Goal: Task Accomplishment & Management: Use online tool/utility

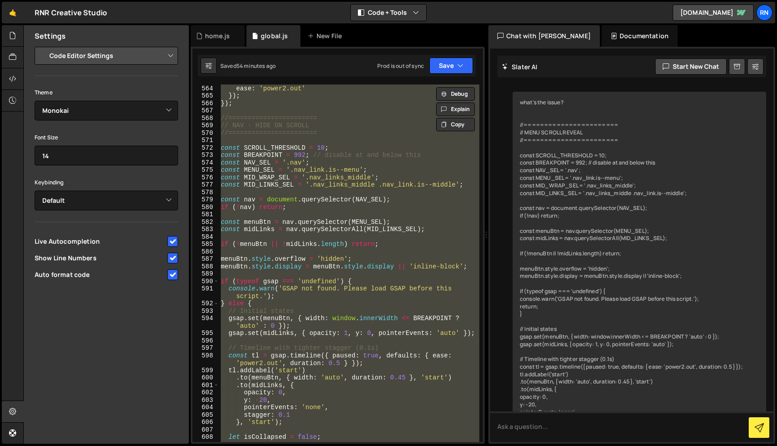
select select "editor"
select select "ace/theme/monokai"
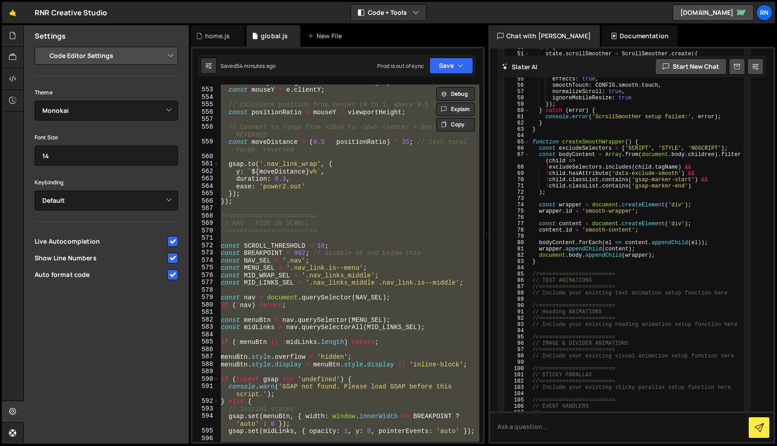
scroll to position [4313, 0]
click at [256, 274] on div "const viewportHeight = window . innerHeight ; const mouseY = e . clientY ; // C…" at bounding box center [349, 263] width 260 height 357
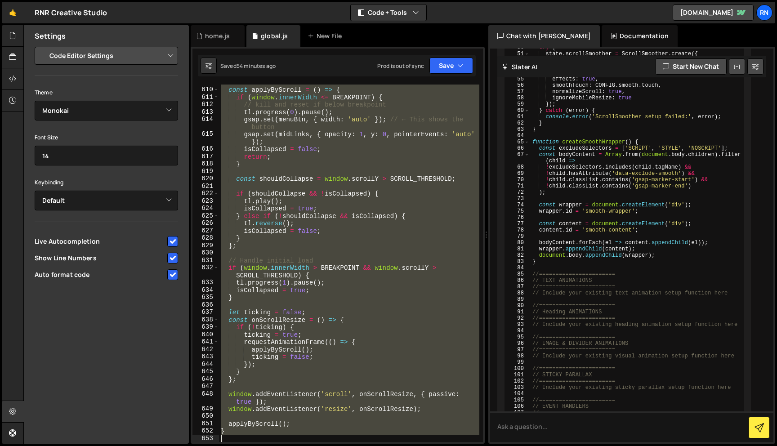
drag, startPoint x: 220, startPoint y: 246, endPoint x: 252, endPoint y: 446, distance: 202.2
click at [252, 446] on div "Hold on a sec... Are you certain you wish to leave this page? Any changes you'v…" at bounding box center [388, 223] width 777 height 446
paste textarea ")();"
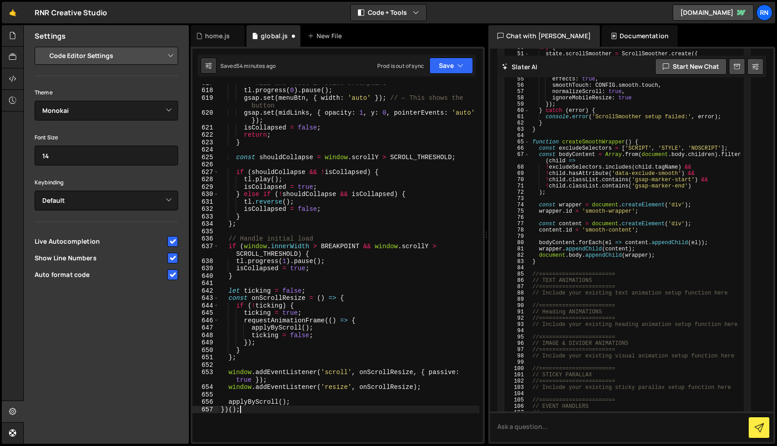
scroll to position [4863, 0]
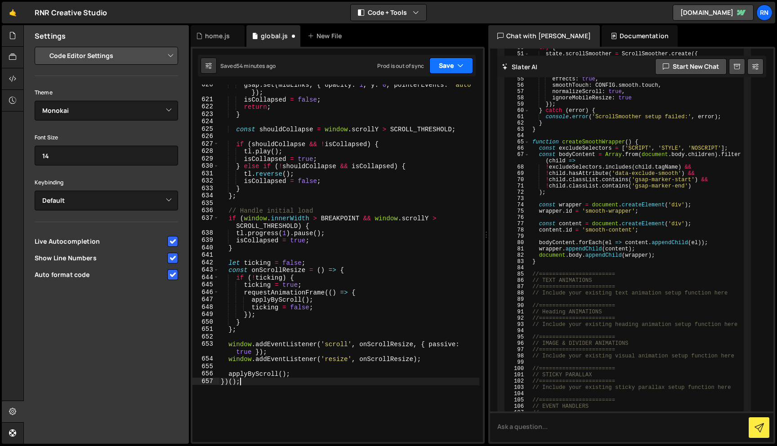
click at [442, 59] on button "Save" at bounding box center [451, 66] width 44 height 16
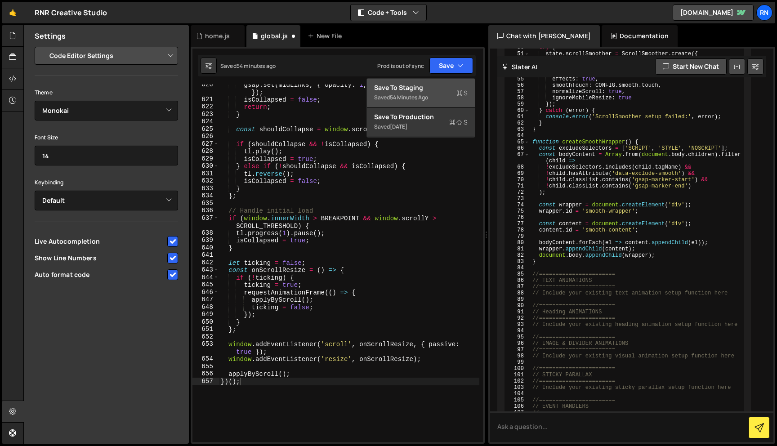
click at [433, 102] on div "Saved 54 minutes ago" at bounding box center [421, 97] width 94 height 11
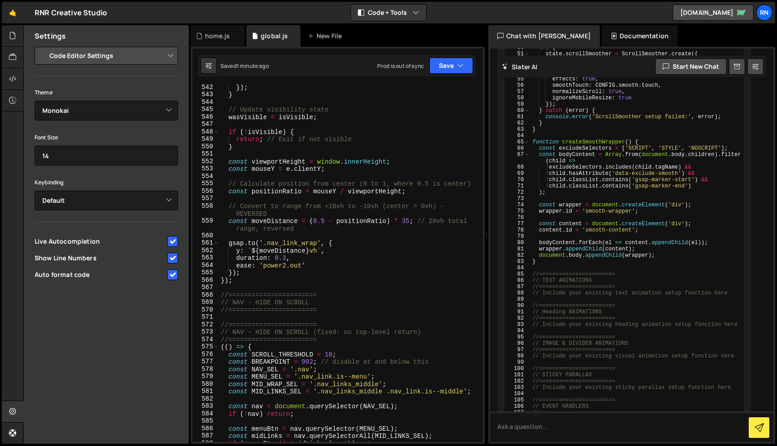
scroll to position [4250, 0]
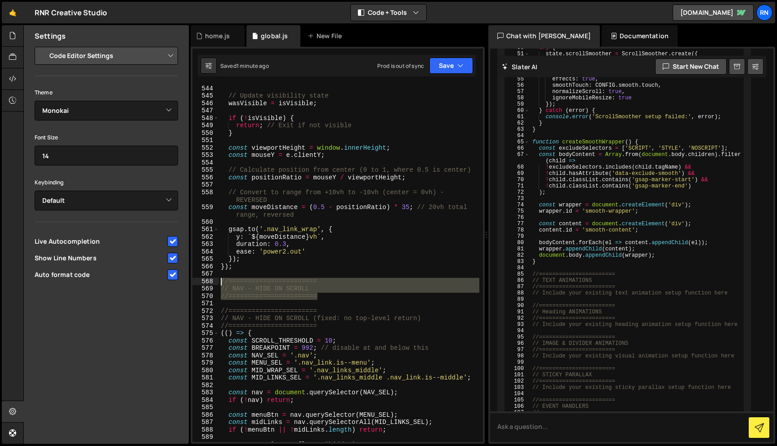
drag, startPoint x: 332, startPoint y: 299, endPoint x: 187, endPoint y: 284, distance: 146.4
click at [187, 284] on div "Files New File Javascript files 1 Capabilities.js 0 1 filter.js 0 1 global.js 0…" at bounding box center [400, 234] width 754 height 419
type textarea "//======================= // NAV - HIDE ON SCROLL"
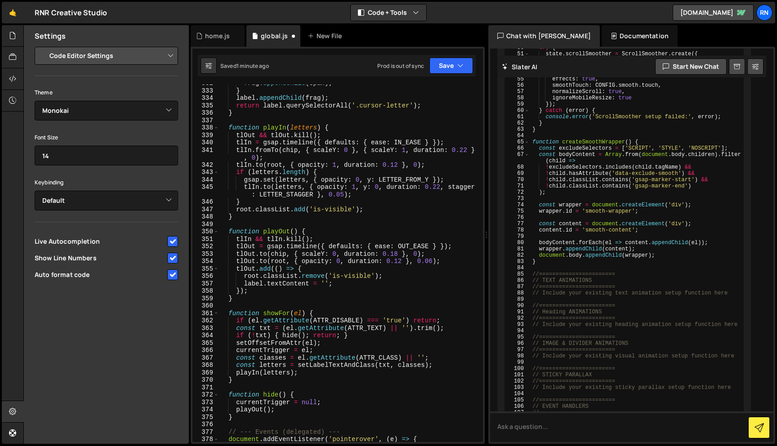
click at [268, 281] on div "frag . appendChild ( span ) ; } label . appendChild ( frag ) ; return label . q…" at bounding box center [349, 266] width 260 height 372
type textarea "label.textContent = '';"
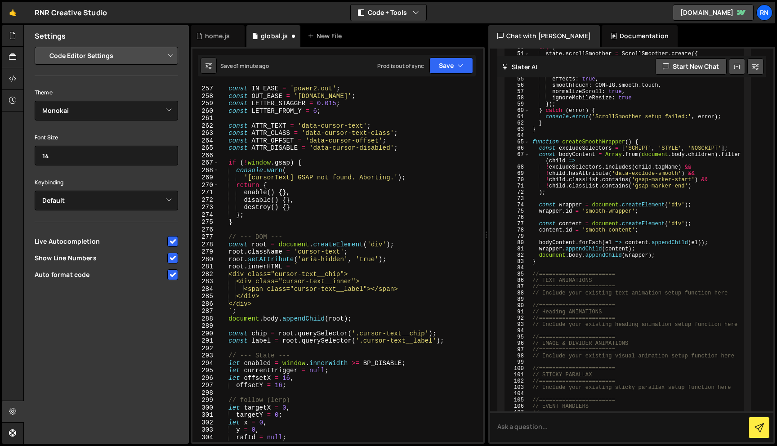
scroll to position [1896, 0]
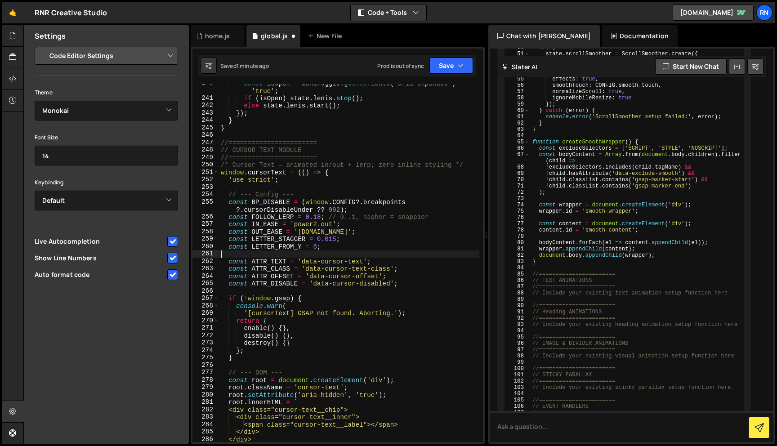
click at [262, 256] on div "const isOpen = menuToggle . getAttribute ( 'aria-expanded' ) === 'true' ; if ( …" at bounding box center [349, 270] width 260 height 380
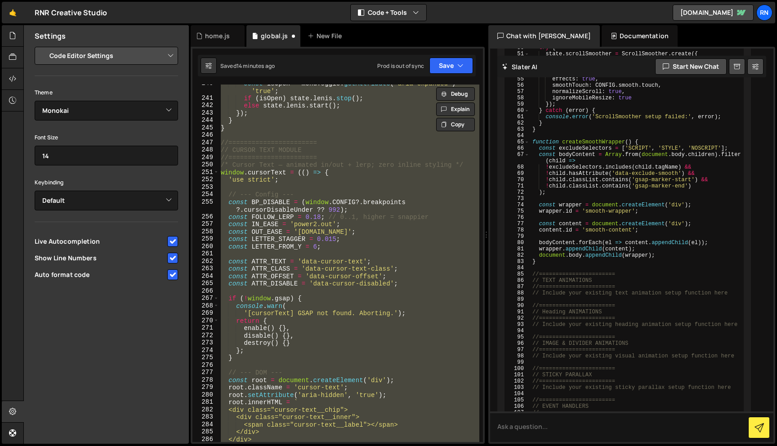
click at [323, 214] on div "const isOpen = menuToggle . getAttribute ( 'aria-expanded' ) === 'true' ; if ( …" at bounding box center [349, 263] width 260 height 357
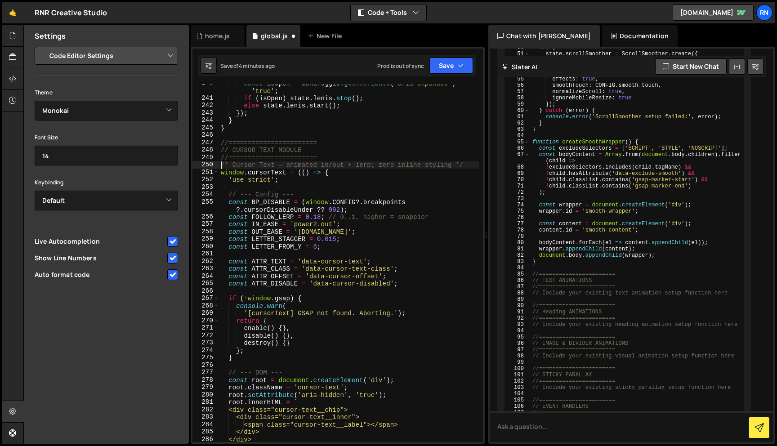
click at [221, 163] on div "const isOpen = menuToggle . getAttribute ( 'aria-expanded' ) === 'true' ; if ( …" at bounding box center [349, 270] width 260 height 380
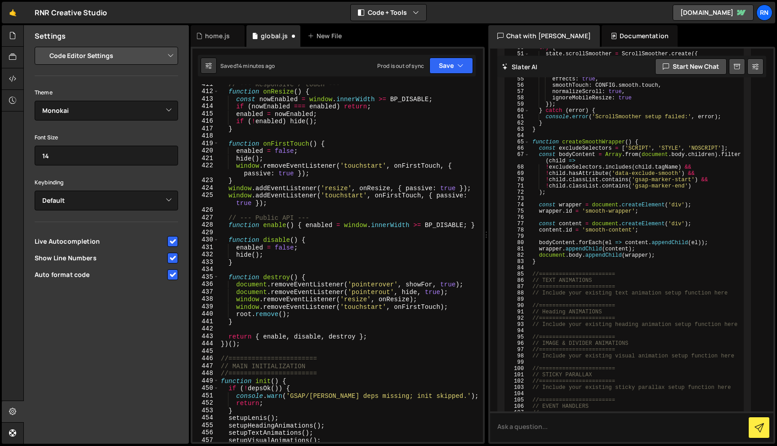
scroll to position [3233, 0]
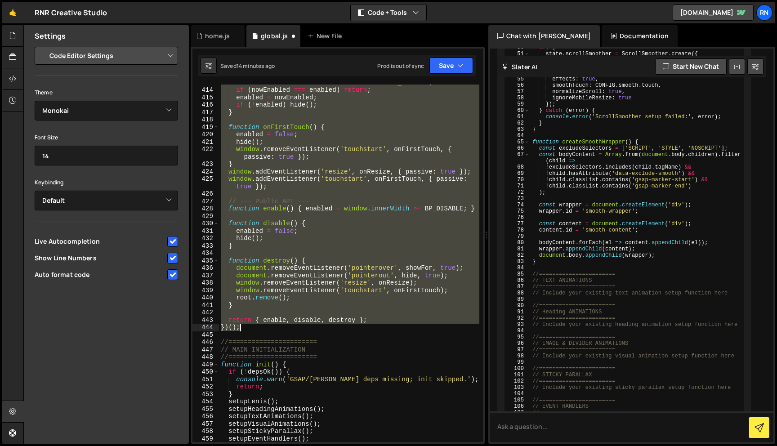
click at [248, 330] on div "const nowEnabled = window . innerWidth >= BP_DISABLE ; if ( nowEnabled === enab…" at bounding box center [349, 265] width 260 height 372
paste textarea
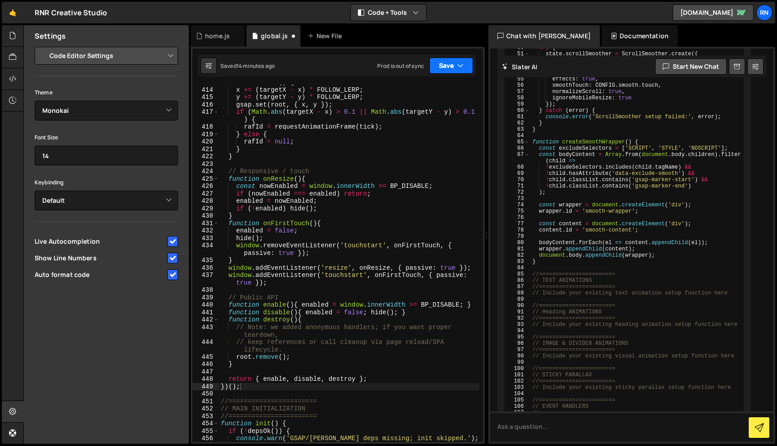
click at [449, 66] on button "Save" at bounding box center [451, 66] width 44 height 16
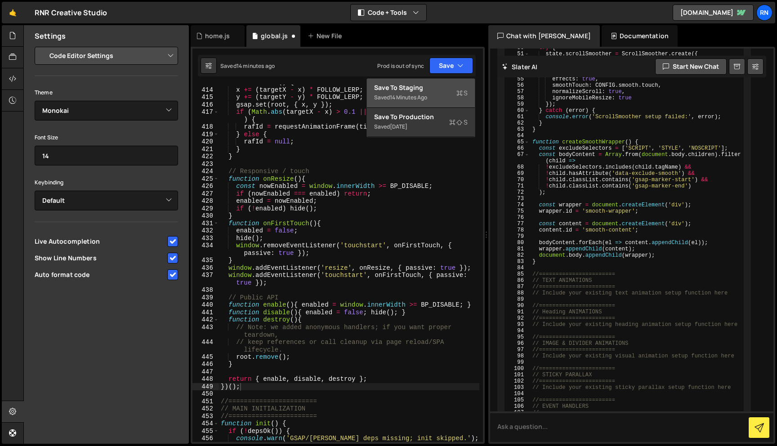
click at [433, 85] on div "Save to Staging S" at bounding box center [421, 87] width 94 height 9
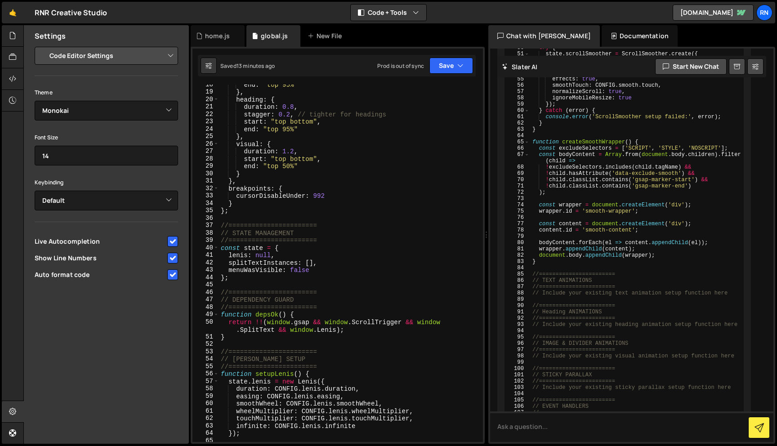
scroll to position [124, 0]
type textarea "end: "top 50%""
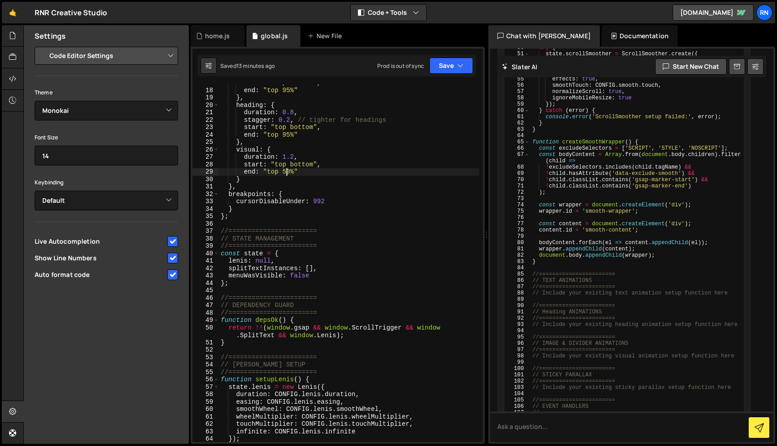
click at [288, 172] on div "start : "top bottom" , end : "top 95%" } , heading : { duration : 0.8 , stagger…" at bounding box center [349, 265] width 260 height 372
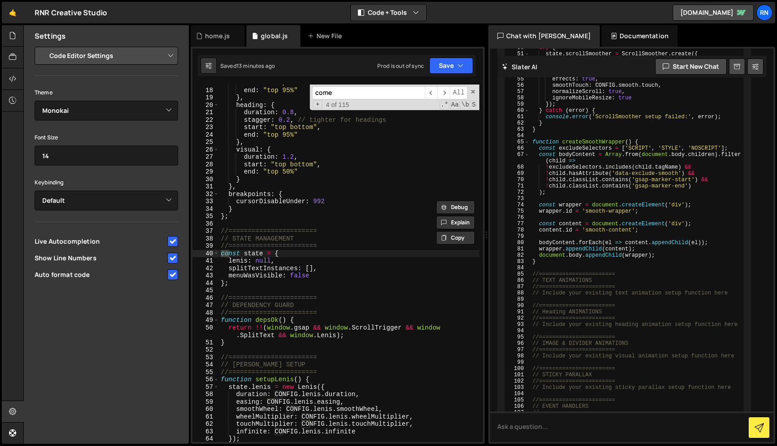
scroll to position [1535, 0]
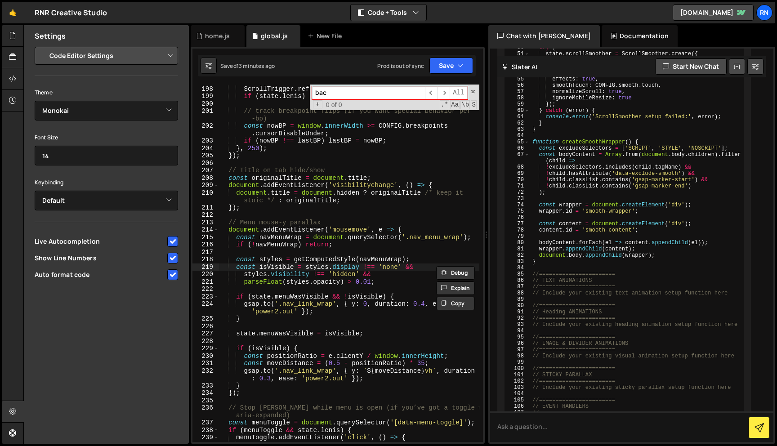
type input "back"
type textarea "const isVisible = styles.display !== 'none' &&"
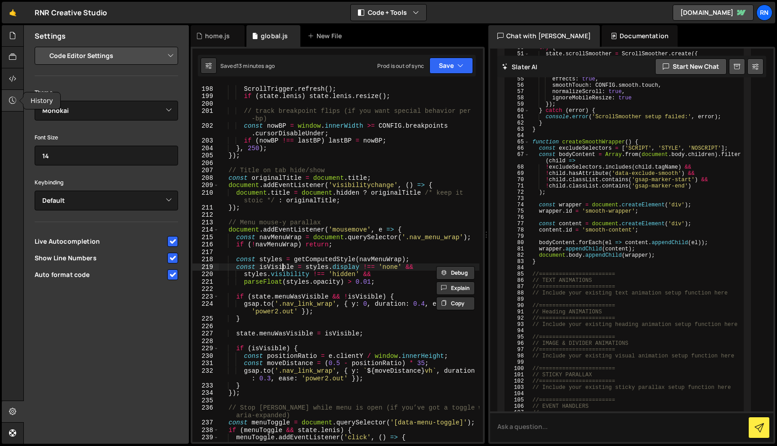
click at [4, 94] on div at bounding box center [13, 101] width 22 height 22
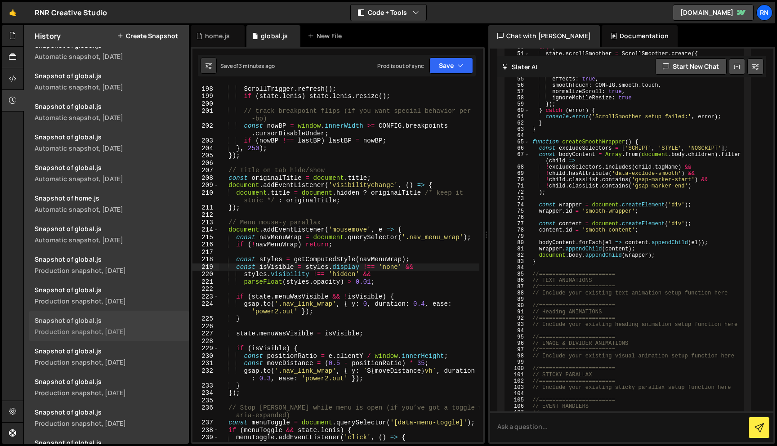
scroll to position [365, 0]
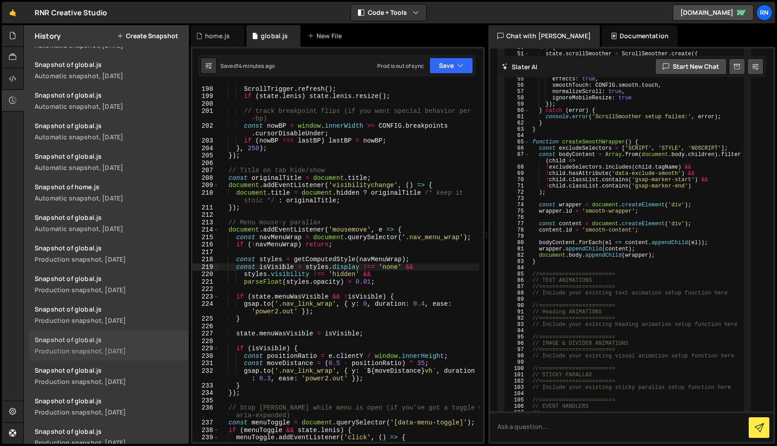
click at [87, 336] on div "Snapshot of global.js" at bounding box center [109, 339] width 149 height 9
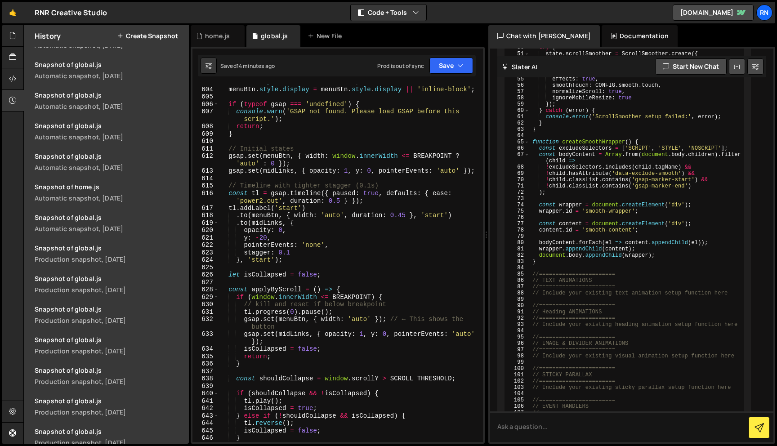
scroll to position [5058, 0]
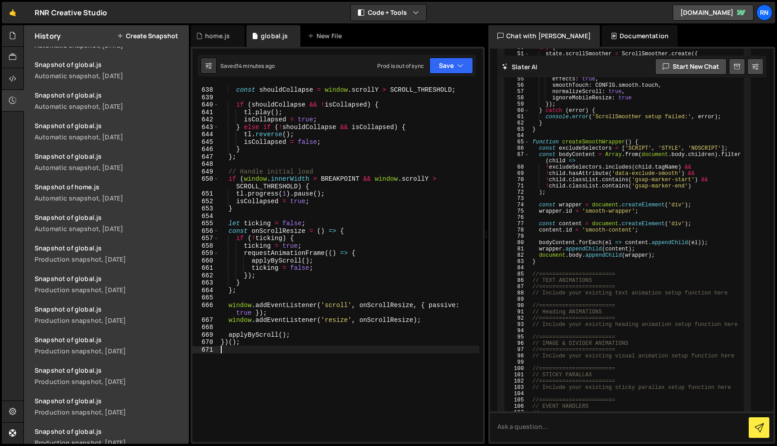
click at [251, 378] on div "const shouldCollapse = window . scrollY > SCROLL_THRESHOLD ; if ( shouldCollaps…" at bounding box center [349, 265] width 260 height 372
paste textarea "});"
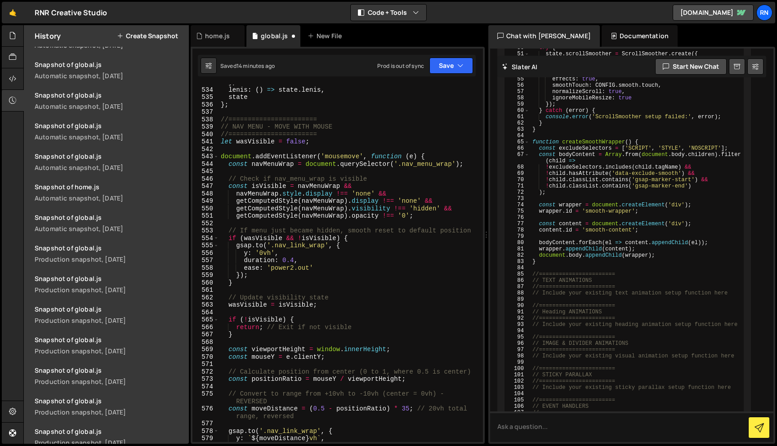
scroll to position [4097, 0]
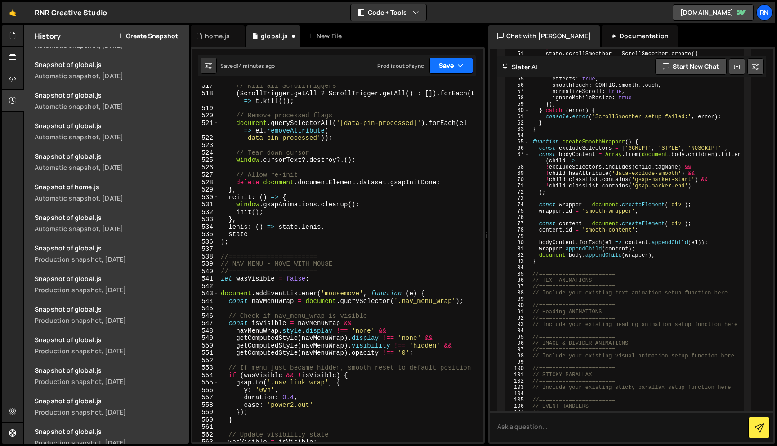
click at [450, 66] on button "Save" at bounding box center [451, 66] width 44 height 16
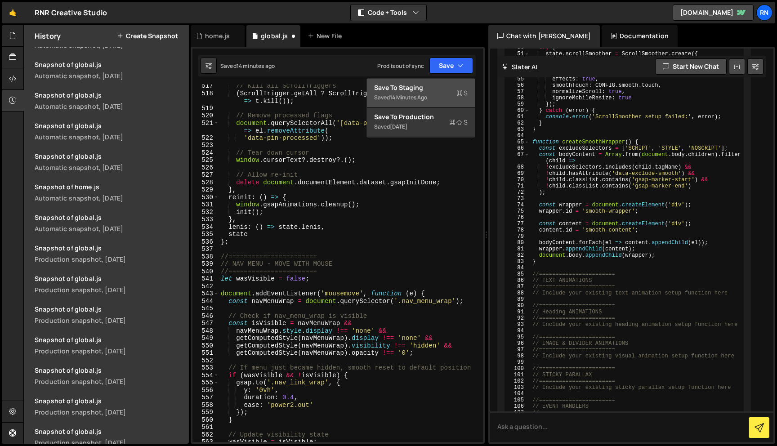
click at [431, 97] on div "Saved 14 minutes ago" at bounding box center [421, 97] width 94 height 11
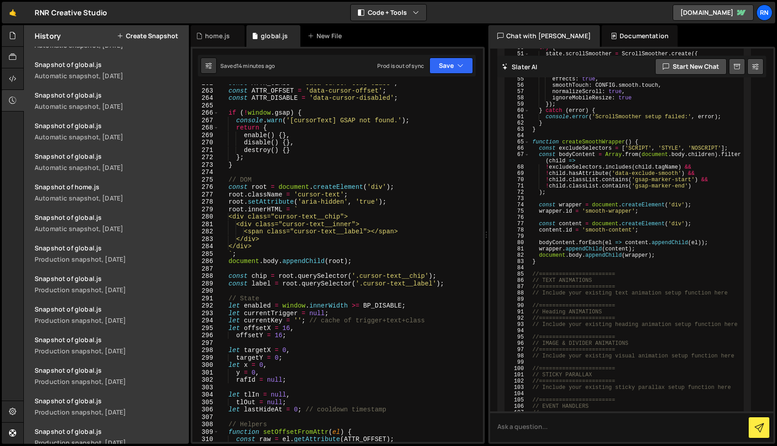
scroll to position [2088, 0]
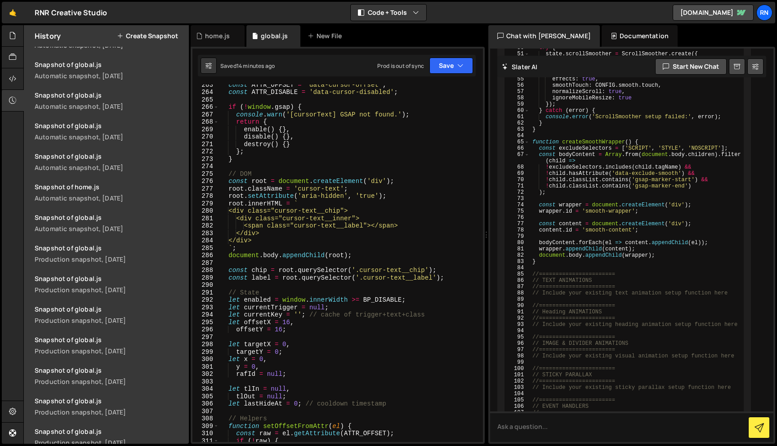
type textarea "`;"
click at [232, 249] on div "const ATTR_OFFSET = 'data-cursor-offset' ; const ATTR_DISABLE = 'data-cursor-di…" at bounding box center [349, 267] width 260 height 372
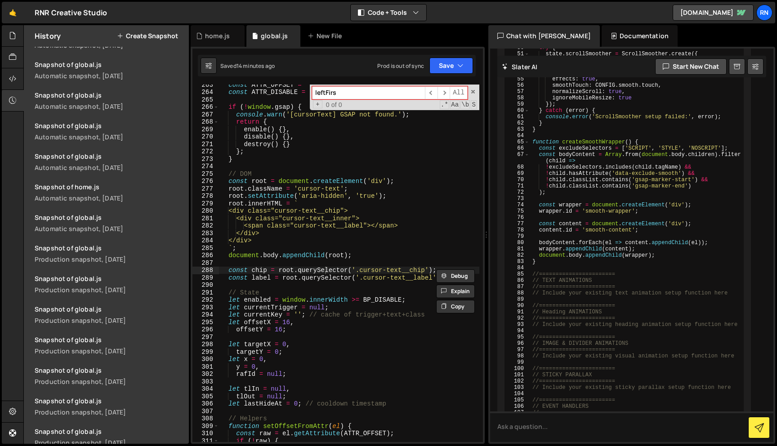
type input "leftFirst"
type textarea "const chip = root.querySelector('.cursor-text__chip');"
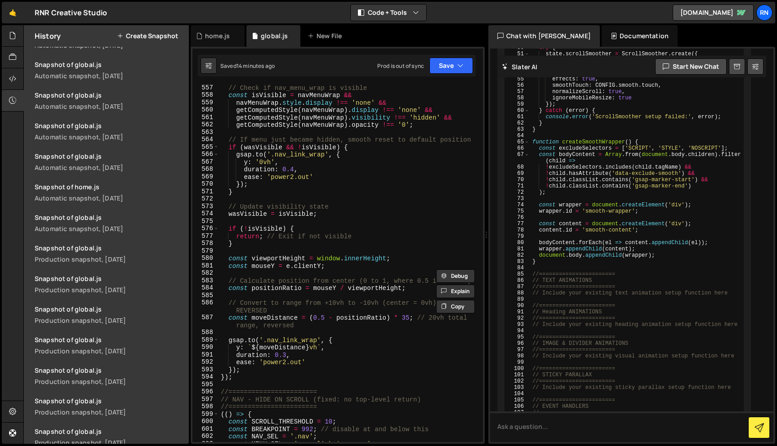
scroll to position [4399, 0]
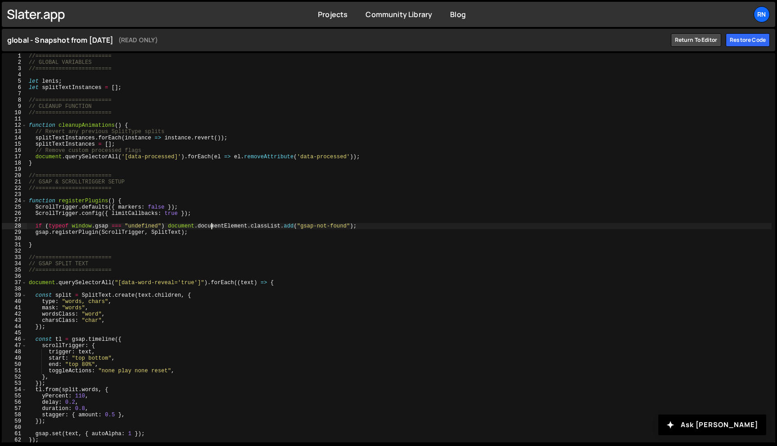
type textarea "if (typeof window.gsap === "undefined") document.documentElement.classList.add(…"
click at [213, 228] on div "//======================= // GLOBAL VARIABLES //======================= let len…" at bounding box center [399, 254] width 745 height 402
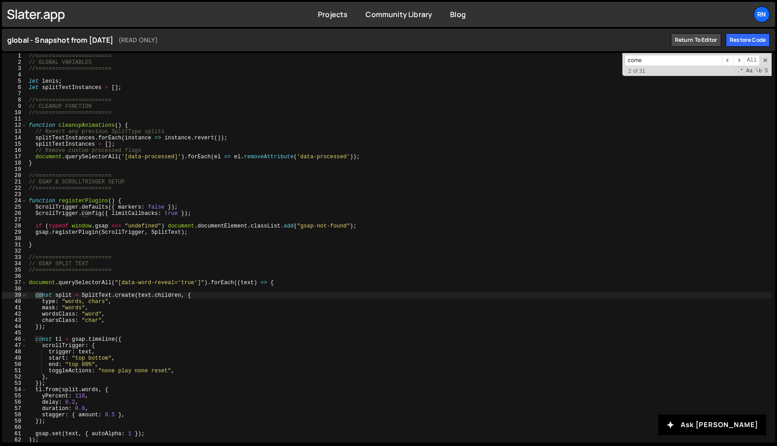
scroll to position [1461, 0]
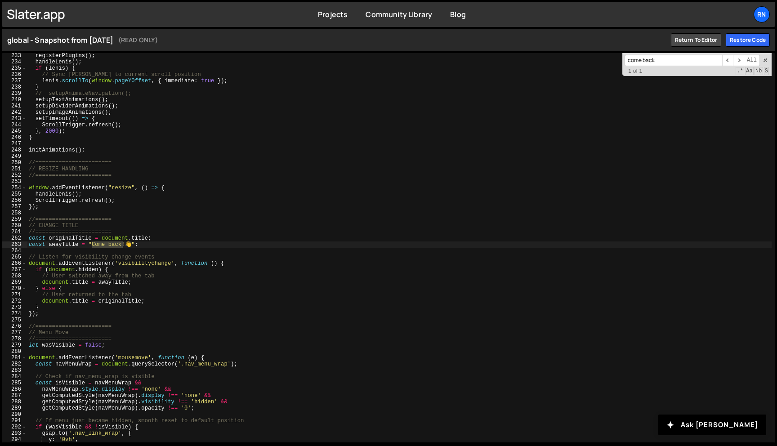
type input "come back"
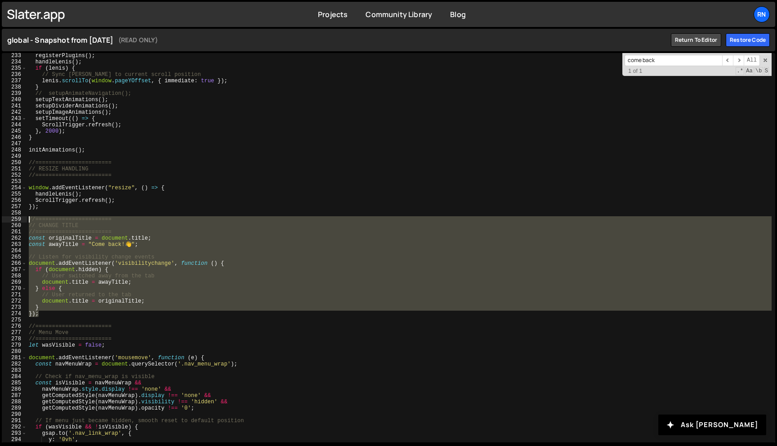
drag, startPoint x: 38, startPoint y: 302, endPoint x: 16, endPoint y: 221, distance: 84.3
click at [15, 220] on div "}); 233 234 235 236 237 238 239 240 241 242 243 244 245 246 247 248 249 250 251…" at bounding box center [388, 247] width 773 height 389
click at [127, 216] on div "registerPlugins ( ) ; handleLenis ( ) ; if ( lenis ) { // Sync Lenis to current…" at bounding box center [399, 254] width 745 height 402
type textarea "//======================="
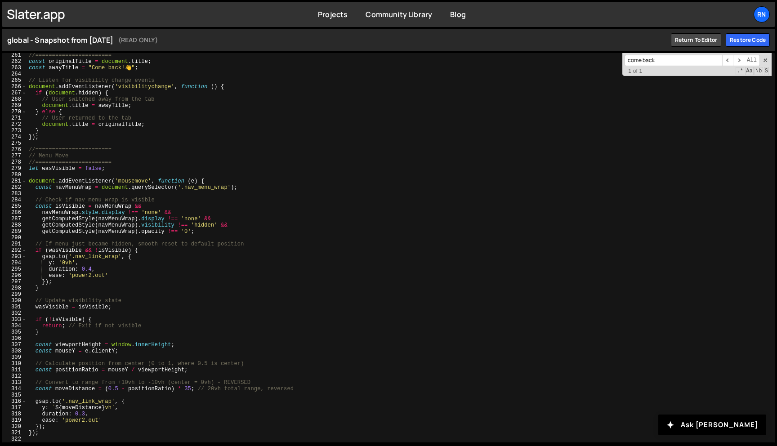
scroll to position [1638, 0]
